Goal: Find specific page/section: Find specific page/section

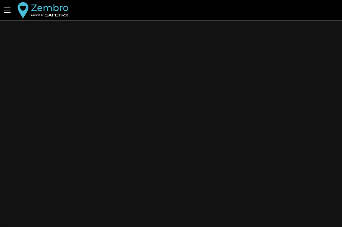
click at [200, 100] on div "Aider Nous contacter v1.47.1552 Contact" at bounding box center [171, 113] width 342 height 227
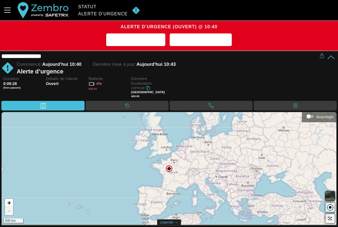
scroll to position [0, 0]
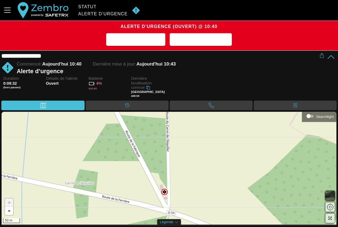
drag, startPoint x: 189, startPoint y: 154, endPoint x: 184, endPoint y: 179, distance: 25.3
click at [184, 179] on div "+ - 50 m" at bounding box center [169, 168] width 335 height 113
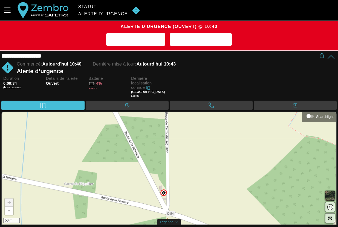
click at [161, 179] on div "+ - 50 m" at bounding box center [169, 168] width 335 height 113
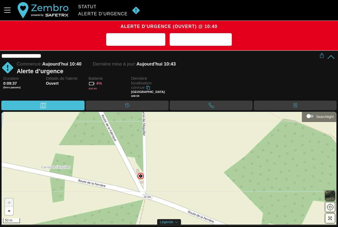
drag, startPoint x: 184, startPoint y: 183, endPoint x: 161, endPoint y: 166, distance: 28.4
click at [161, 166] on div "+ - 50 m" at bounding box center [169, 168] width 335 height 113
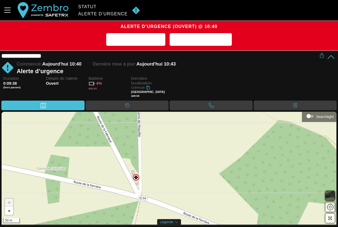
drag, startPoint x: 161, startPoint y: 166, endPoint x: 157, endPoint y: 162, distance: 5.6
click at [157, 162] on div "+ - 50 m" at bounding box center [169, 168] width 335 height 113
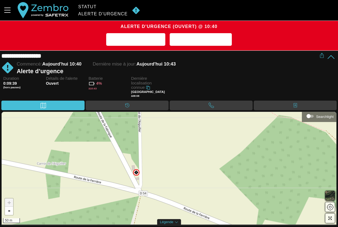
click at [140, 172] on div "+ - 50 m" at bounding box center [169, 168] width 335 height 113
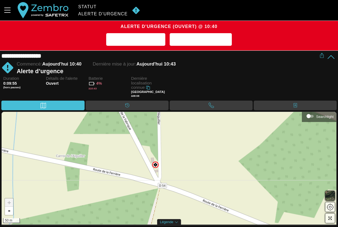
drag, startPoint x: 161, startPoint y: 143, endPoint x: 158, endPoint y: 165, distance: 22.4
click at [158, 165] on div "+ - 50 m" at bounding box center [169, 168] width 335 height 113
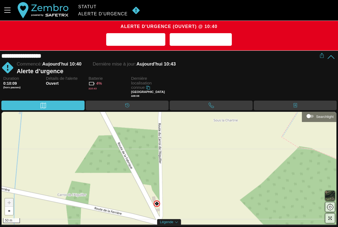
drag, startPoint x: 172, startPoint y: 150, endPoint x: 174, endPoint y: 184, distance: 34.0
click at [174, 184] on div "+ - 50 m" at bounding box center [169, 168] width 335 height 113
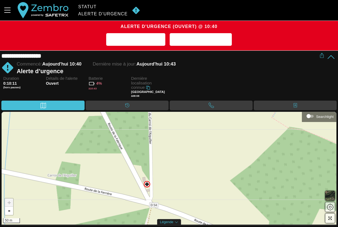
drag, startPoint x: 185, startPoint y: 172, endPoint x: 168, endPoint y: 148, distance: 29.8
click at [173, 141] on div "+ - 50 m" at bounding box center [169, 168] width 335 height 113
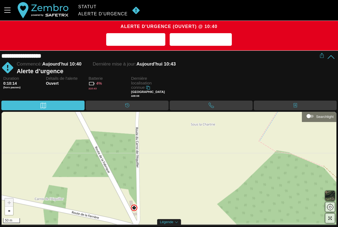
drag, startPoint x: 153, startPoint y: 152, endPoint x: 143, endPoint y: 187, distance: 36.8
click at [143, 187] on div "+ - 50 m" at bounding box center [169, 168] width 335 height 113
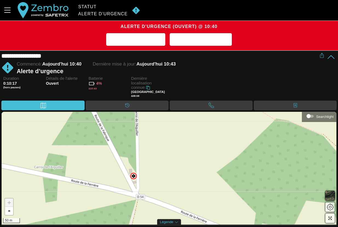
drag, startPoint x: 145, startPoint y: 179, endPoint x: 147, endPoint y: 142, distance: 37.3
click at [147, 142] on div "+ - 50 m" at bounding box center [169, 168] width 335 height 113
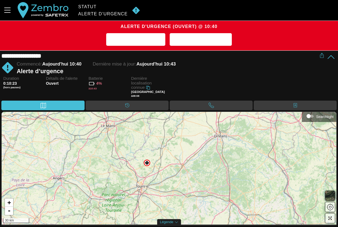
drag, startPoint x: 221, startPoint y: 180, endPoint x: 172, endPoint y: 186, distance: 50.0
click at [172, 186] on div "+ - 30 km" at bounding box center [169, 168] width 335 height 113
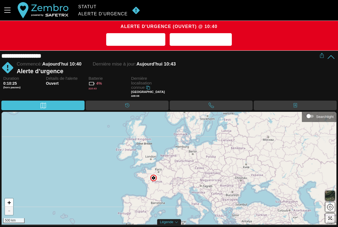
drag, startPoint x: 198, startPoint y: 182, endPoint x: 176, endPoint y: 187, distance: 21.7
click at [176, 187] on div "+ - 500 km" at bounding box center [169, 168] width 335 height 113
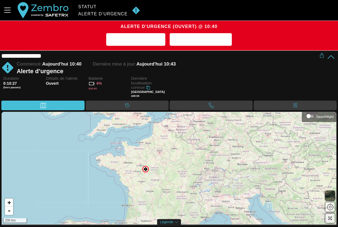
drag, startPoint x: 138, startPoint y: 174, endPoint x: 151, endPoint y: 164, distance: 16.4
click at [151, 164] on div "+ - 200 km" at bounding box center [169, 168] width 335 height 113
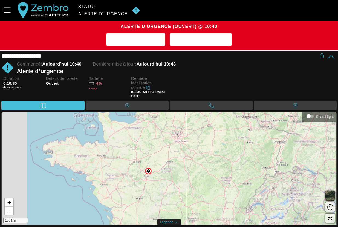
drag, startPoint x: 148, startPoint y: 168, endPoint x: 179, endPoint y: 176, distance: 31.4
click at [179, 176] on div "+ - 100 km" at bounding box center [169, 168] width 335 height 113
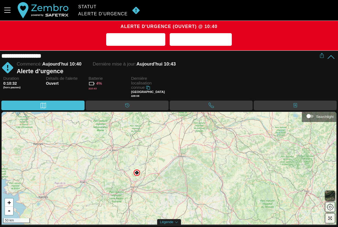
drag, startPoint x: 159, startPoint y: 166, endPoint x: 170, endPoint y: 160, distance: 12.6
click at [170, 160] on div "+ - 50 km" at bounding box center [169, 168] width 335 height 113
